Goal: Find contact information: Find contact information

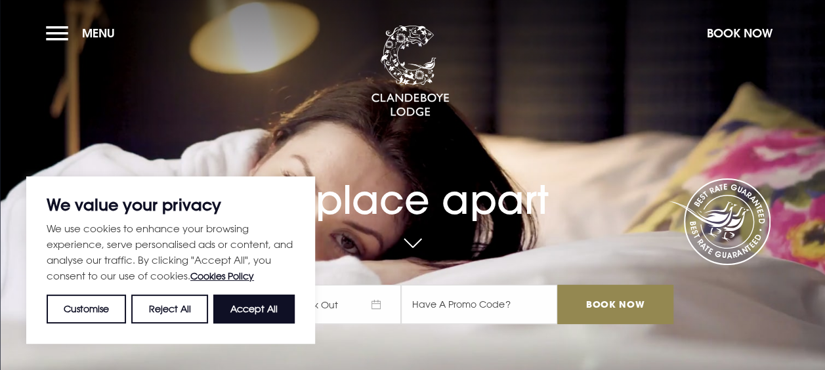
drag, startPoint x: 58, startPoint y: 30, endPoint x: 116, endPoint y: 34, distance: 57.2
click at [58, 30] on button "Menu" at bounding box center [83, 33] width 75 height 28
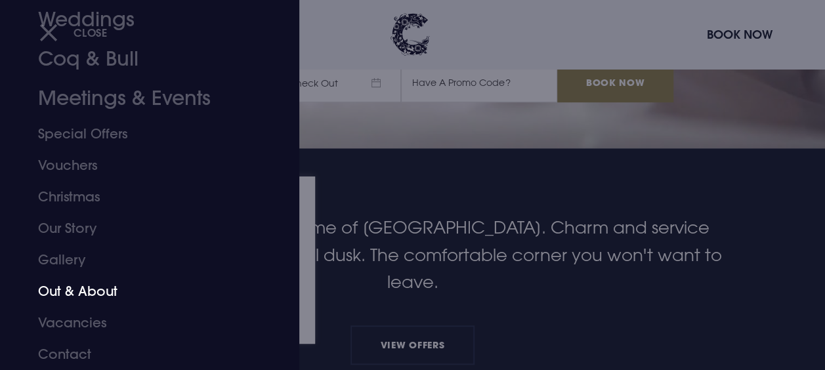
scroll to position [328, 0]
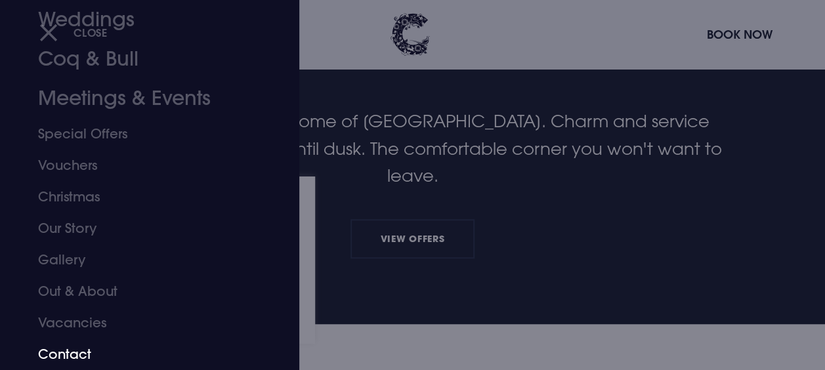
click at [81, 349] on link "Contact" at bounding box center [140, 355] width 205 height 32
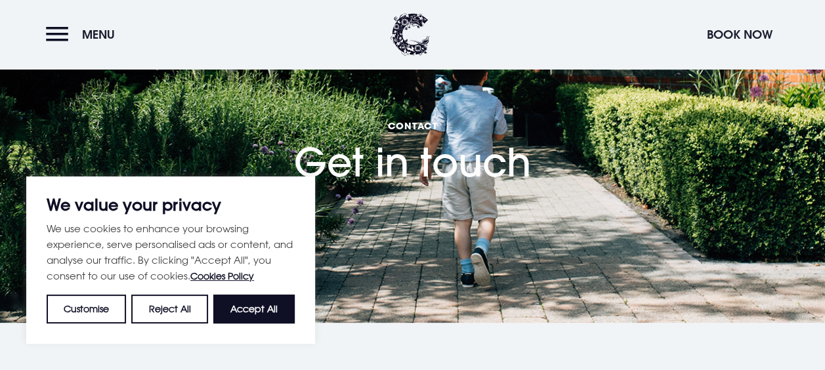
scroll to position [197, 0]
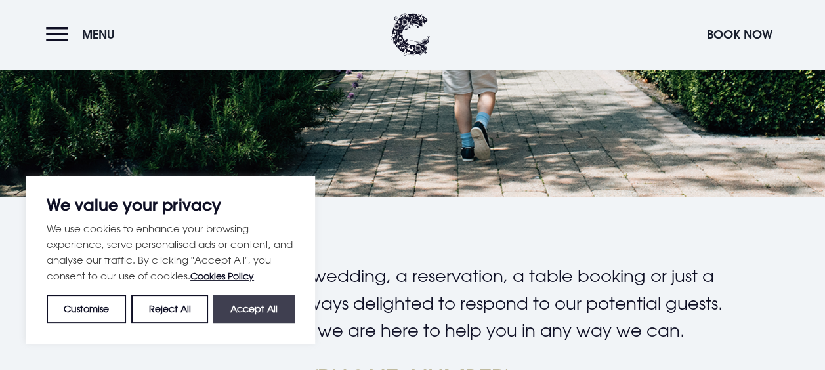
click at [244, 308] on button "Accept All" at bounding box center [253, 309] width 81 height 29
checkbox input "true"
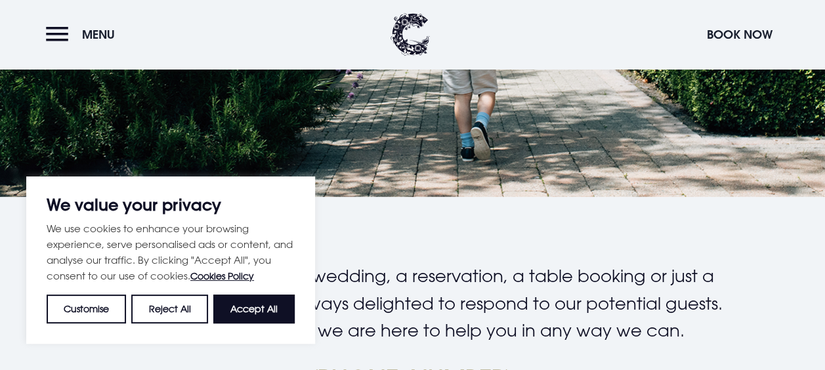
checkbox input "true"
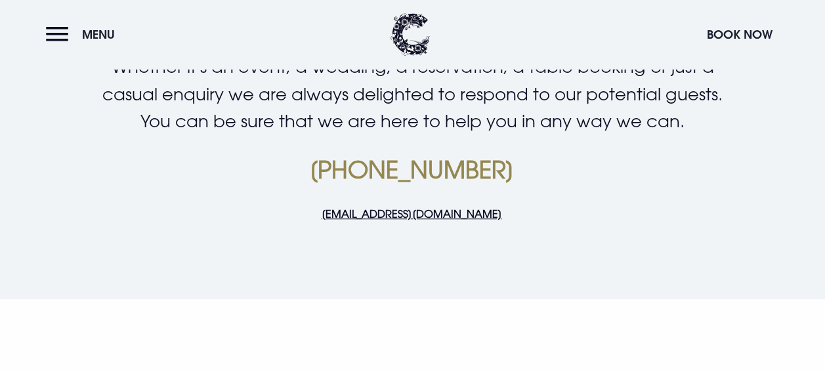
scroll to position [394, 0]
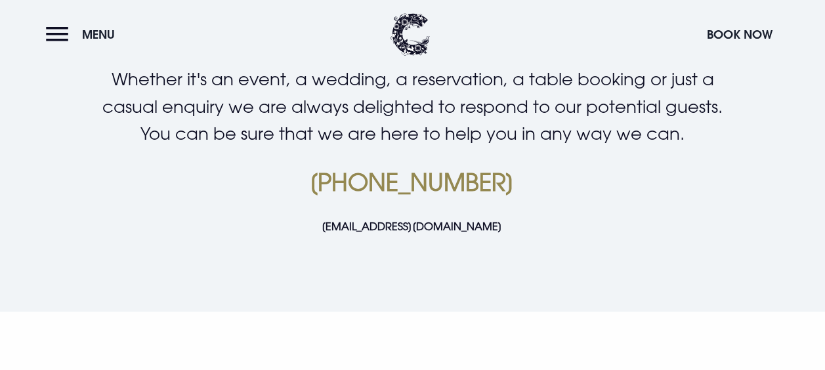
click at [439, 223] on link "[EMAIL_ADDRESS][DOMAIN_NAME]" at bounding box center [411, 226] width 180 height 13
